Goal: Task Accomplishment & Management: Manage account settings

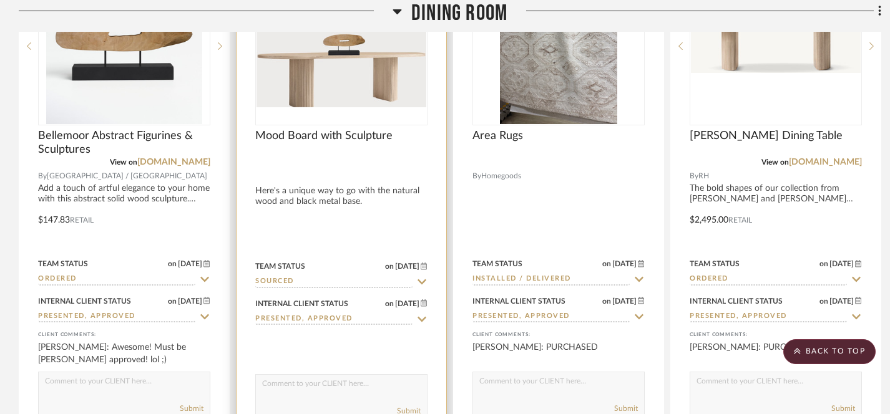
scroll to position [713, 0]
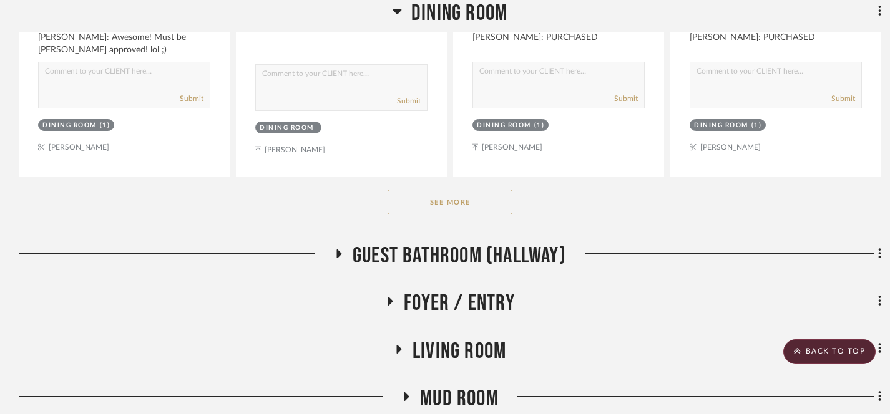
click at [445, 195] on button "See More" at bounding box center [449, 202] width 125 height 25
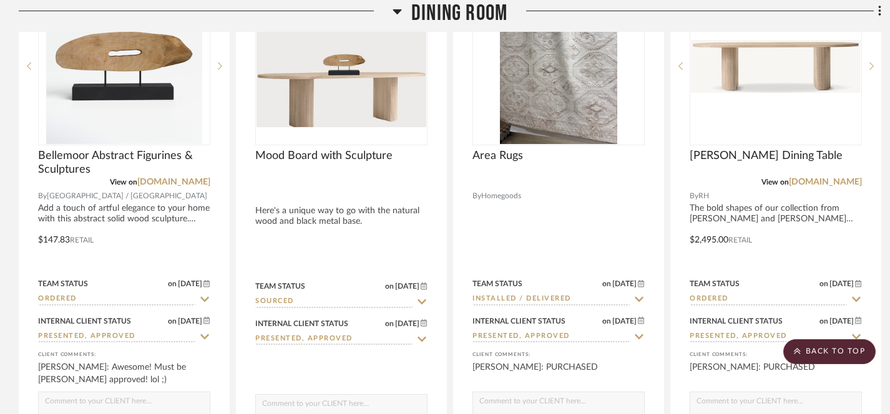
scroll to position [124, 0]
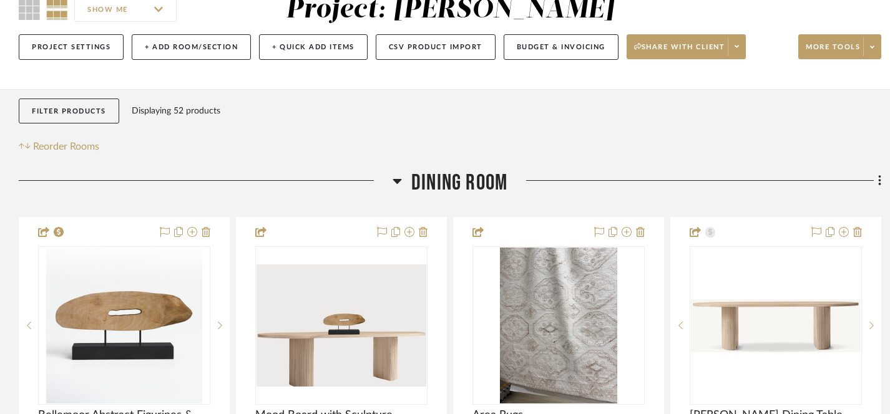
click at [398, 183] on icon at bounding box center [396, 181] width 9 height 5
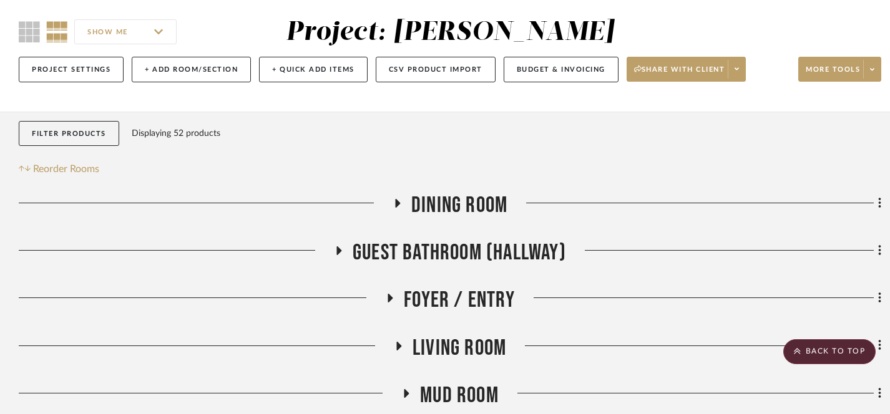
scroll to position [0, 0]
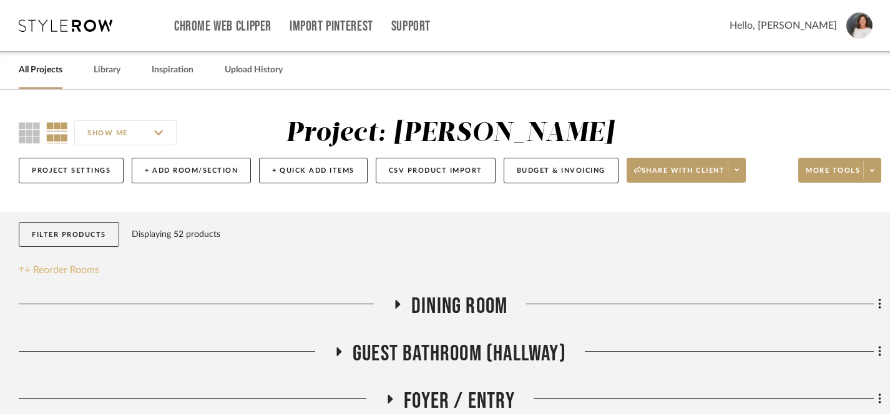
click at [80, 271] on span "Reorder Rooms" at bounding box center [66, 270] width 66 height 15
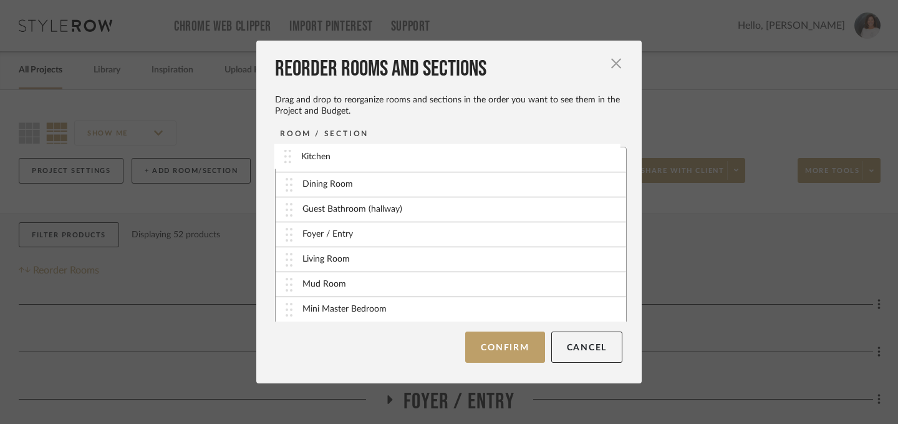
drag, startPoint x: 282, startPoint y: 289, endPoint x: 285, endPoint y: 164, distance: 124.8
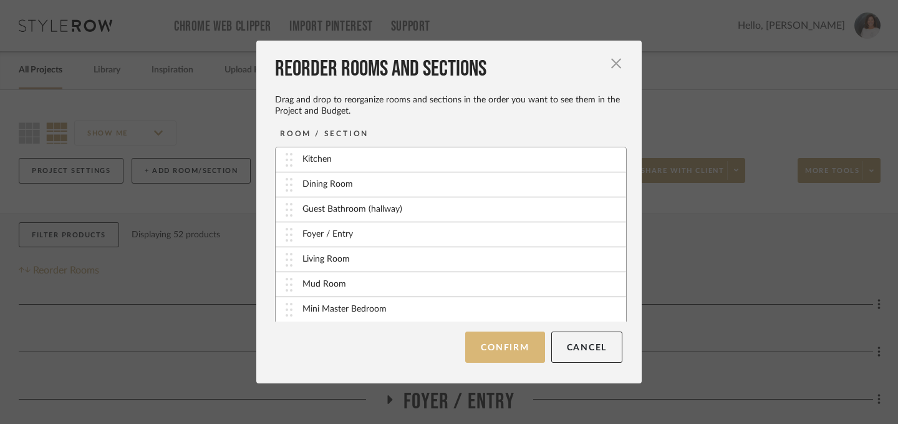
click at [500, 346] on button "Confirm" at bounding box center [504, 346] width 79 height 31
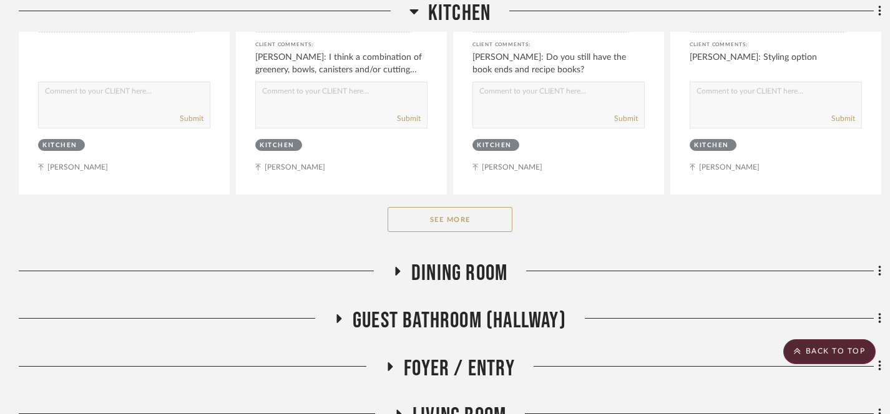
scroll to position [706, 0]
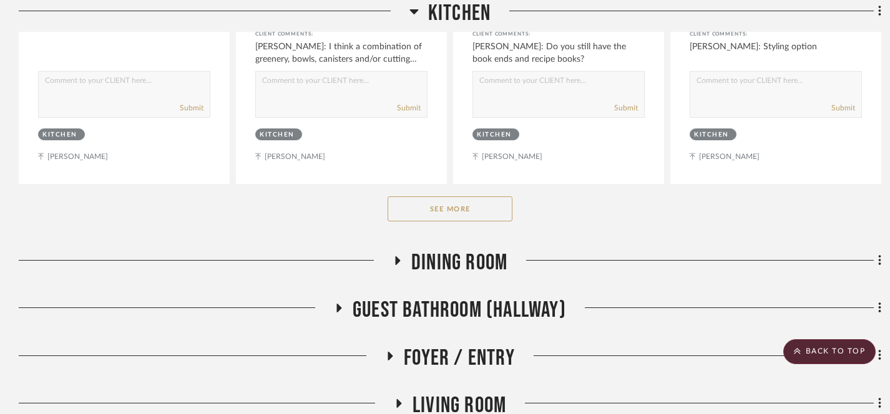
click at [439, 209] on button "See More" at bounding box center [449, 209] width 125 height 25
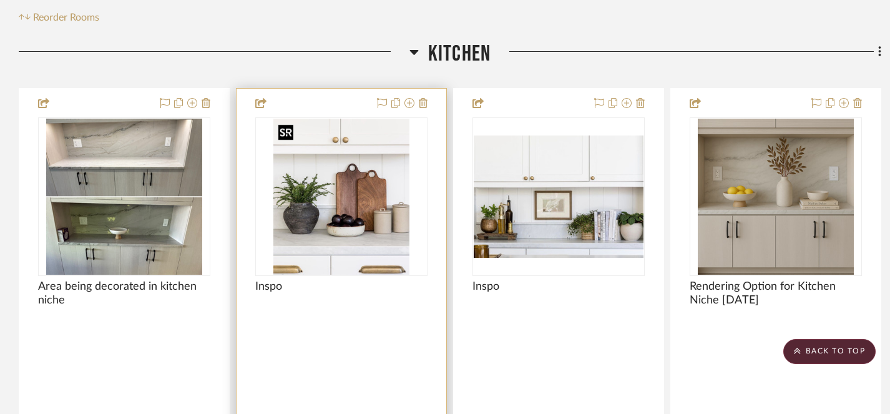
scroll to position [0, 0]
